Goal: Transaction & Acquisition: Purchase product/service

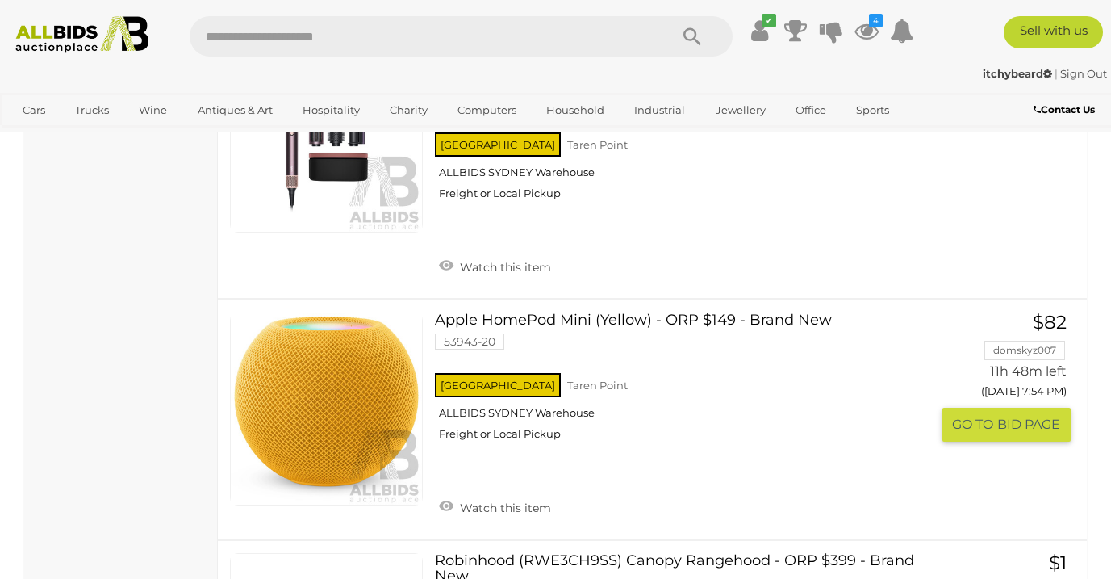
scroll to position [7035, 0]
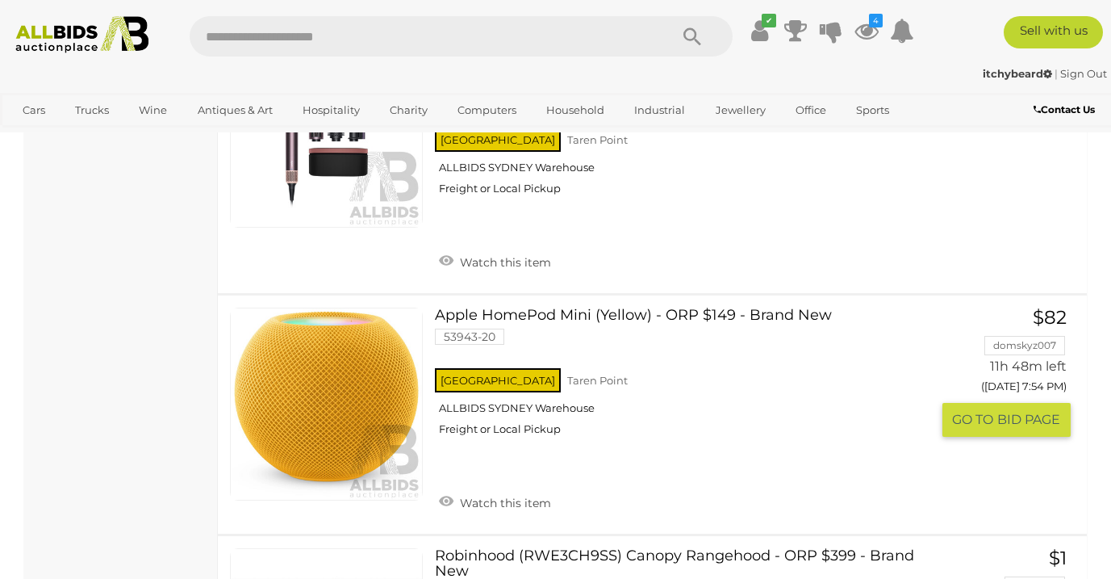
click at [339, 330] on link at bounding box center [326, 403] width 193 height 193
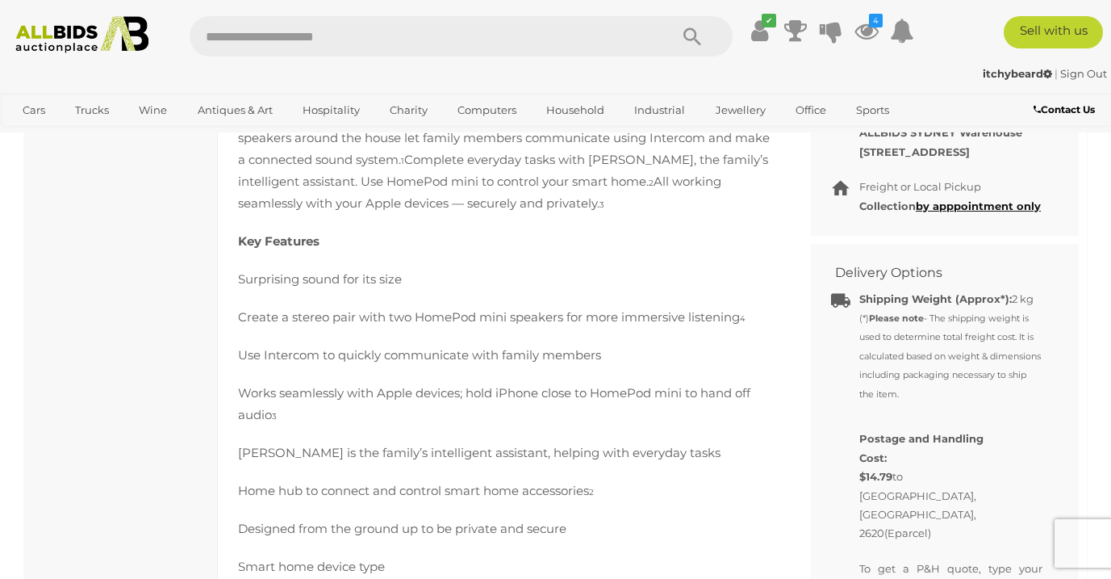
scroll to position [955, 0]
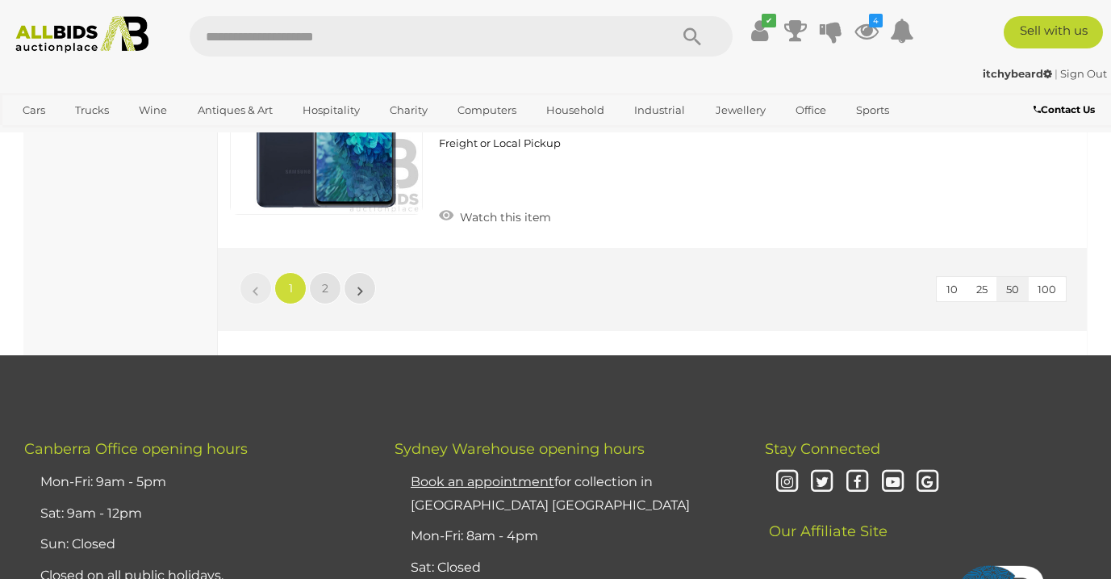
scroll to position [12756, 0]
